Goal: Information Seeking & Learning: Learn about a topic

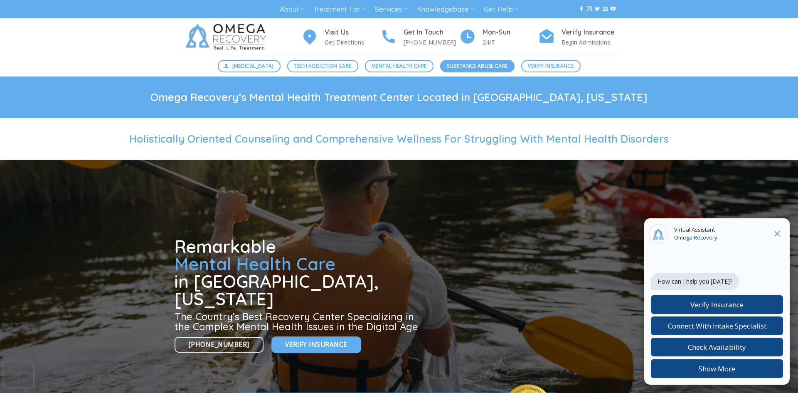
click at [460, 63] on span "Substance Abuse Care" at bounding box center [477, 66] width 61 height 8
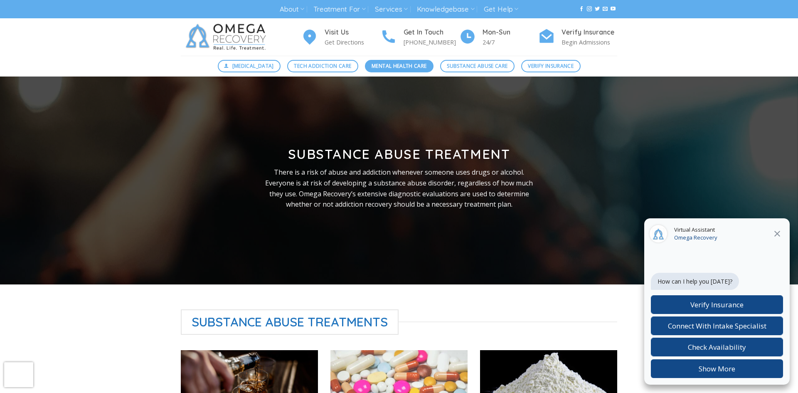
click at [385, 62] on span "Mental Health Care" at bounding box center [398, 66] width 55 height 8
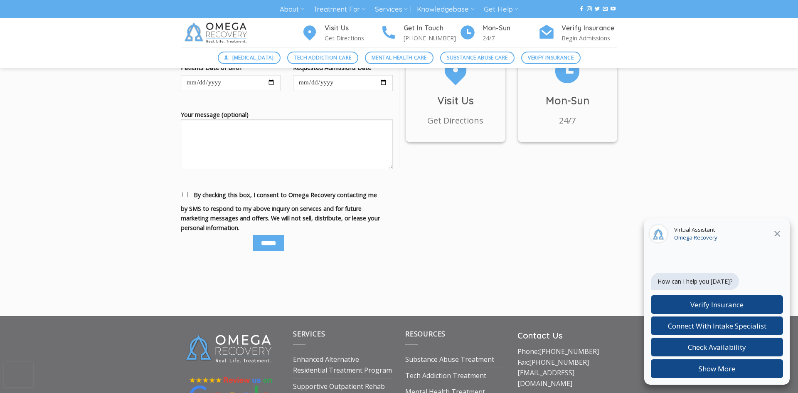
scroll to position [1080, 0]
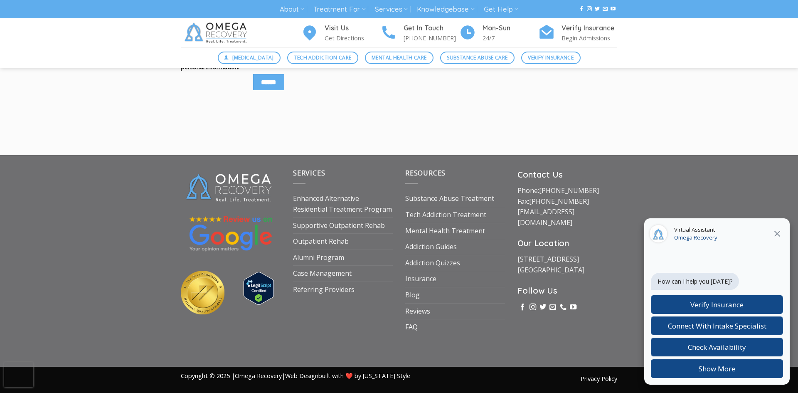
click at [411, 326] on link "FAQ" at bounding box center [411, 327] width 12 height 16
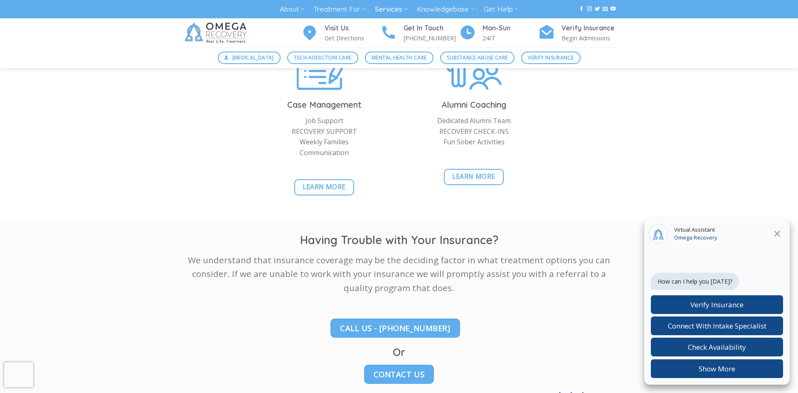
scroll to position [1221, 0]
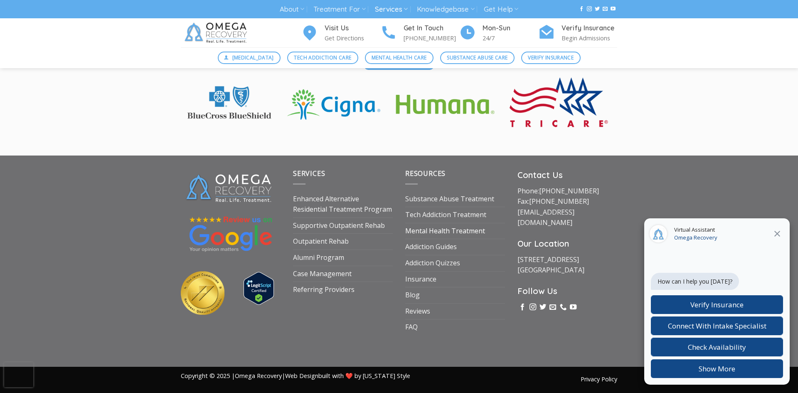
click at [447, 228] on link "Mental Health Treatment" at bounding box center [445, 231] width 80 height 16
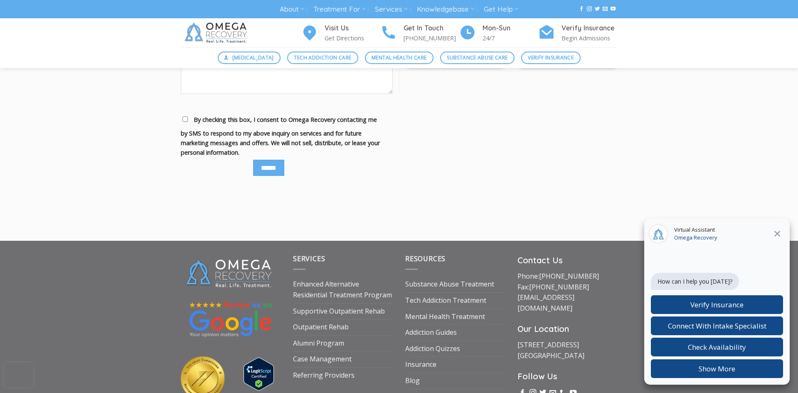
scroll to position [1080, 0]
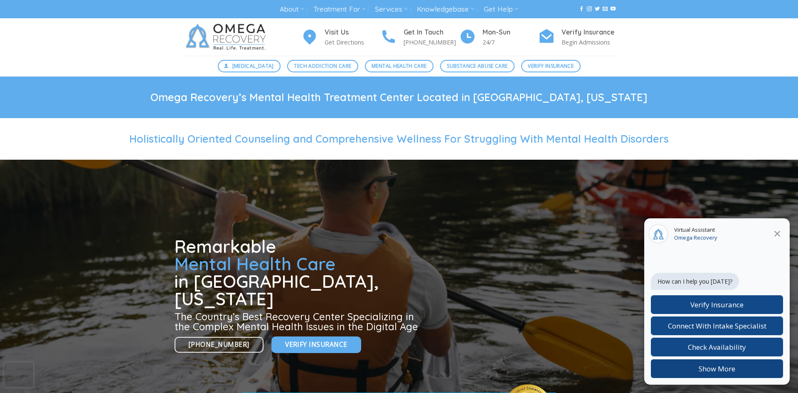
click at [723, 370] on button "Show More" at bounding box center [717, 368] width 132 height 19
